Goal: Download file/media

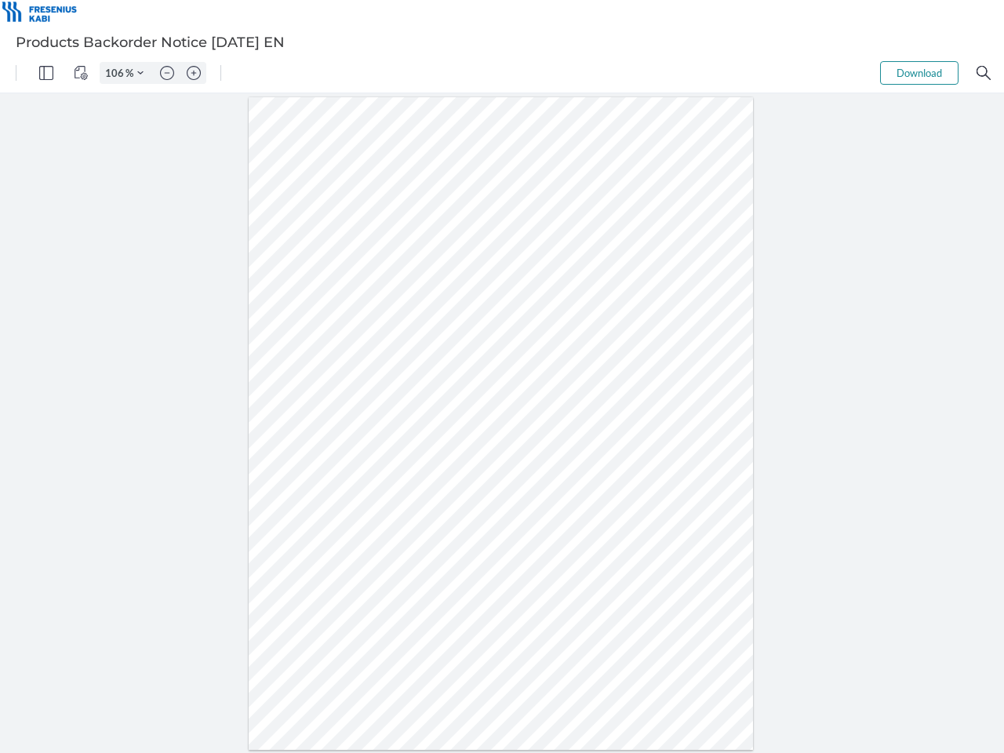
click at [46, 73] on img "Panel" at bounding box center [46, 73] width 14 height 14
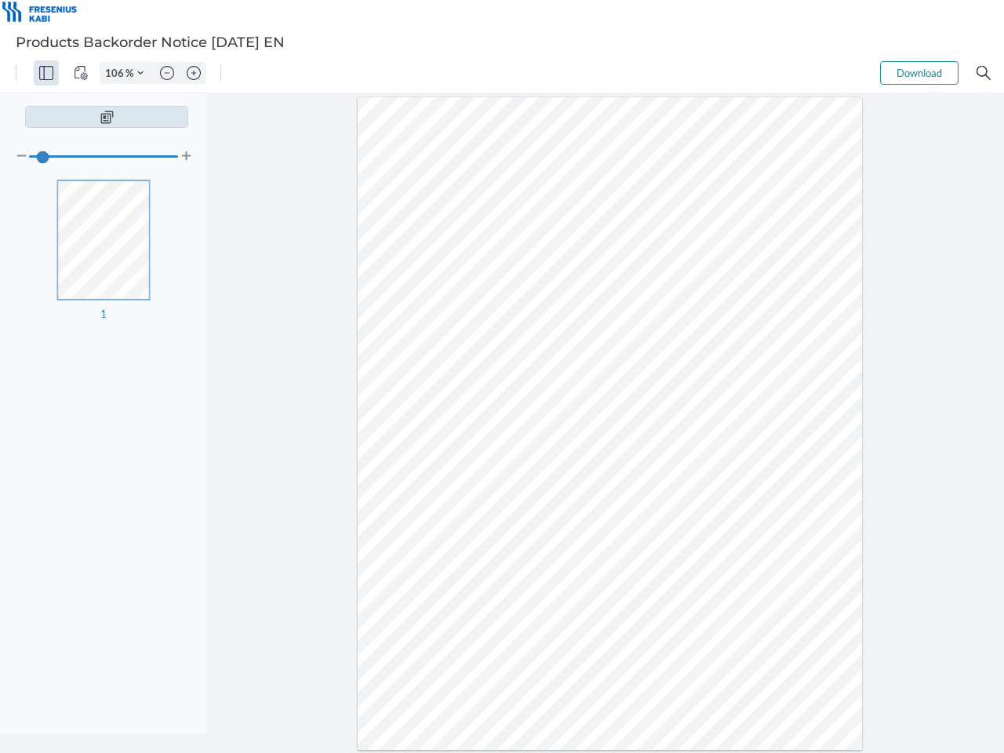
click at [81, 73] on img "View Controls" at bounding box center [81, 73] width 14 height 14
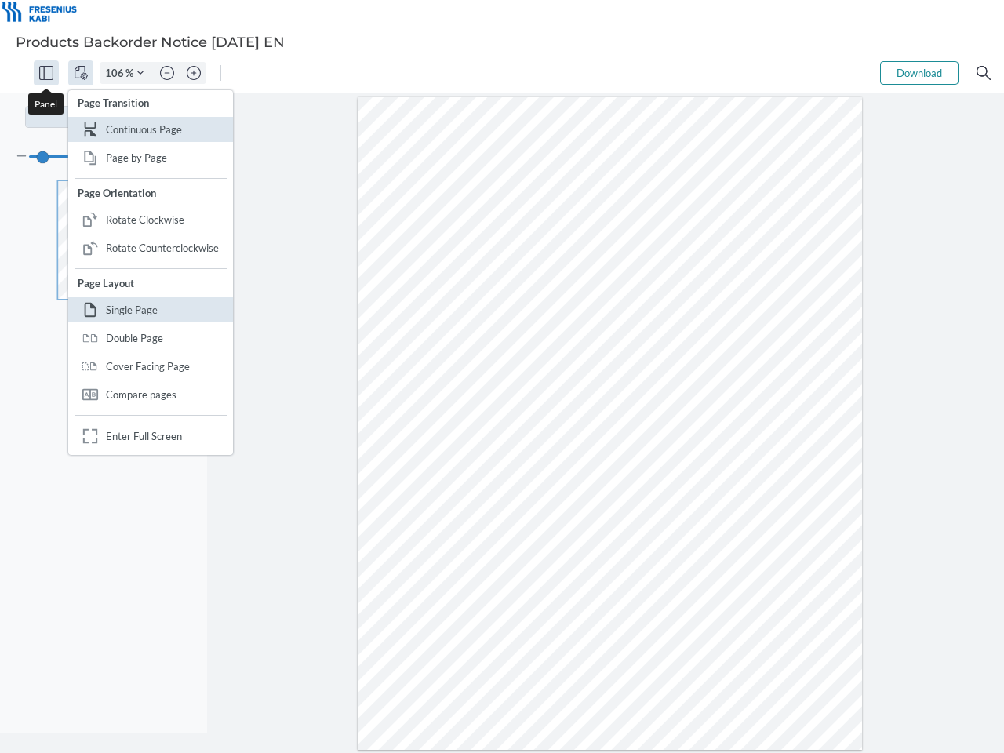
click at [117, 73] on input "106" at bounding box center [112, 73] width 25 height 14
click at [140, 73] on img "Zoom Controls" at bounding box center [140, 73] width 6 height 6
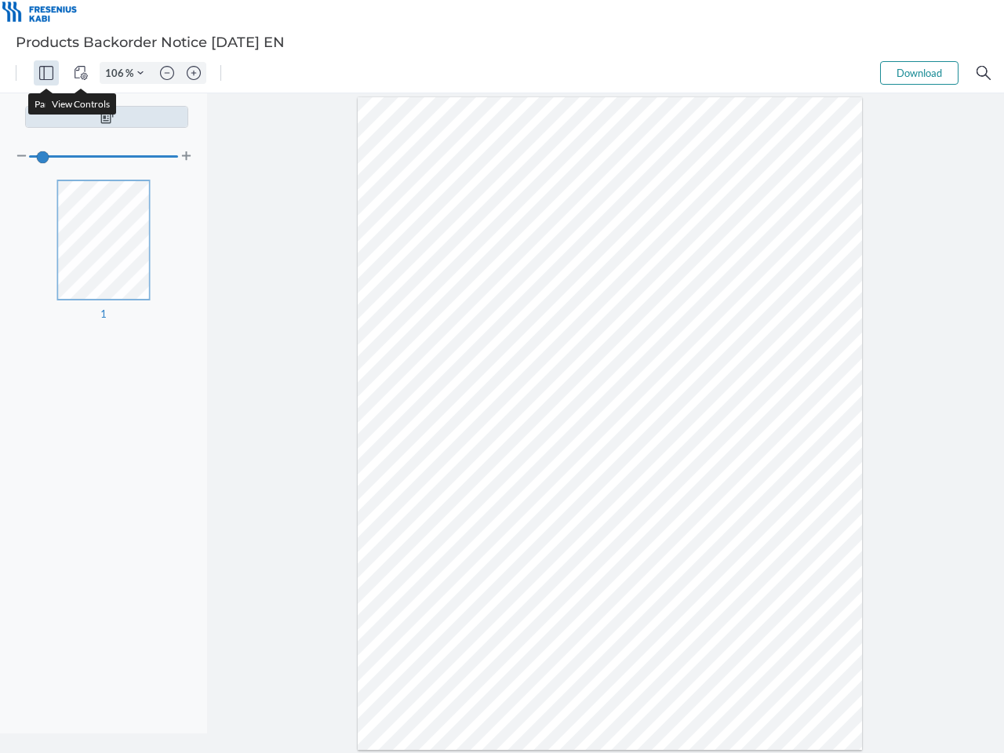
click at [167, 73] on img "Zoom out" at bounding box center [167, 73] width 14 height 14
click at [194, 73] on img "Zoom in" at bounding box center [194, 73] width 14 height 14
type input "106"
click at [920, 73] on button "Download" at bounding box center [919, 73] width 78 height 24
click at [984, 73] on img "Search" at bounding box center [984, 73] width 14 height 14
